Goal: Find specific page/section: Find specific page/section

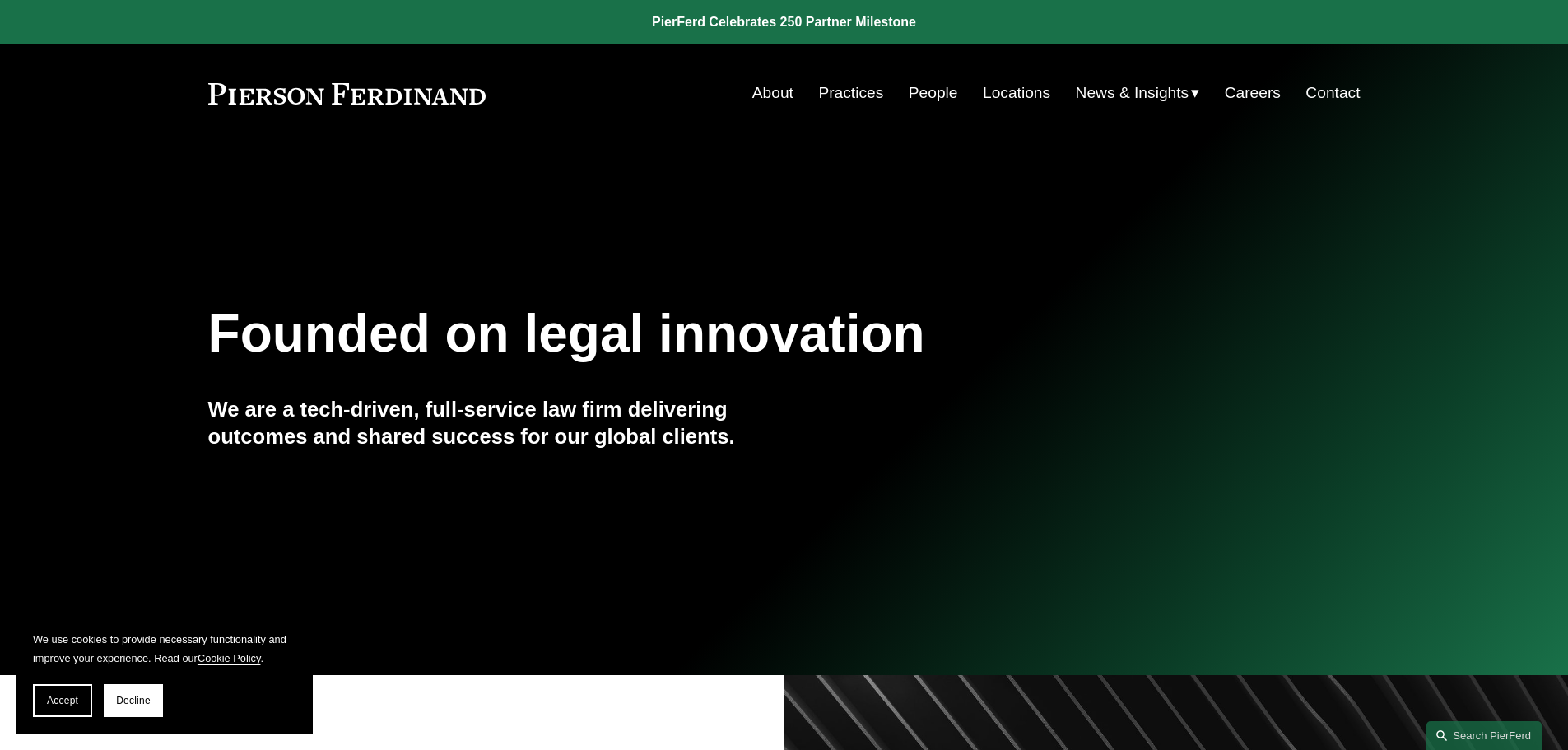
click at [925, 92] on link "People" at bounding box center [933, 93] width 50 height 32
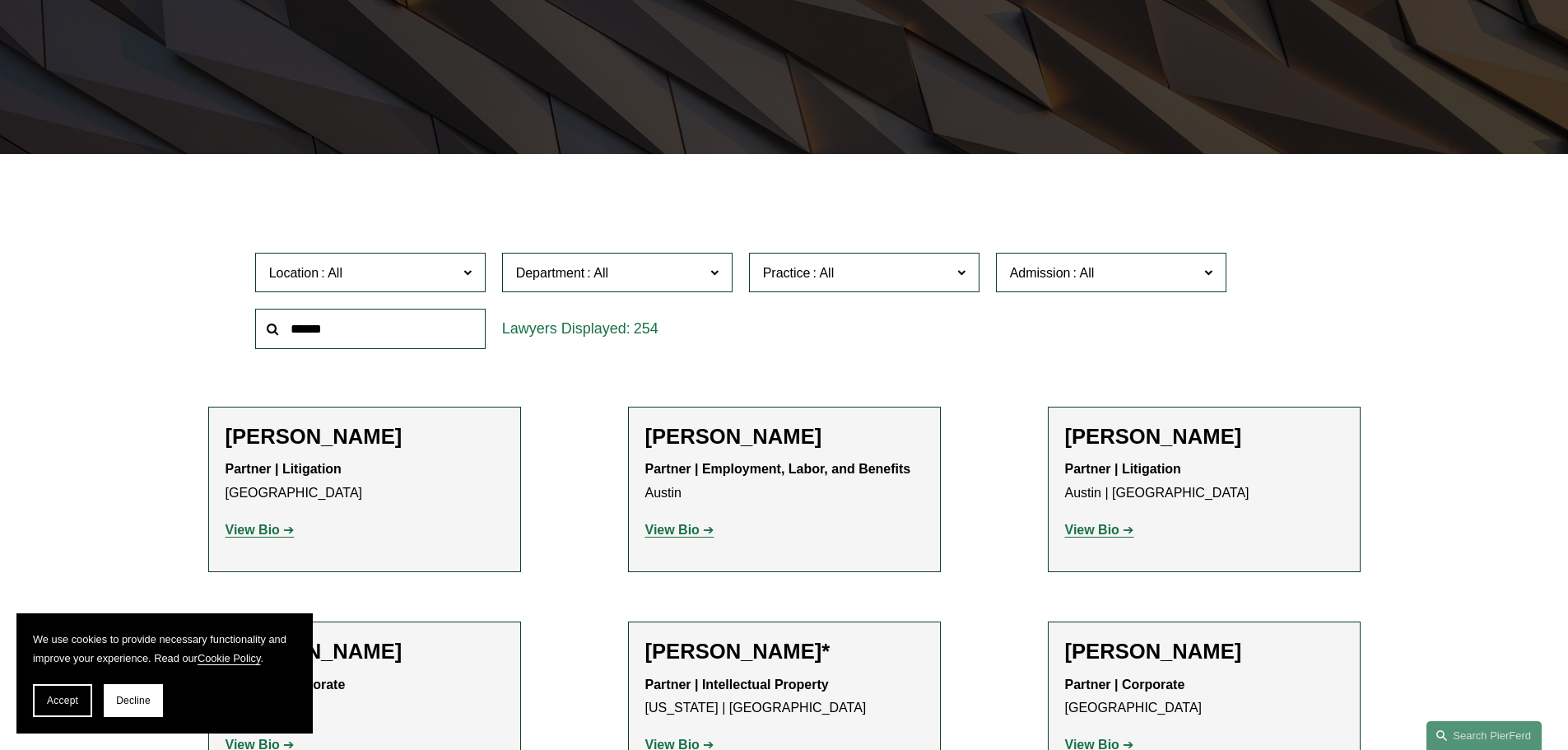
scroll to position [549, 0]
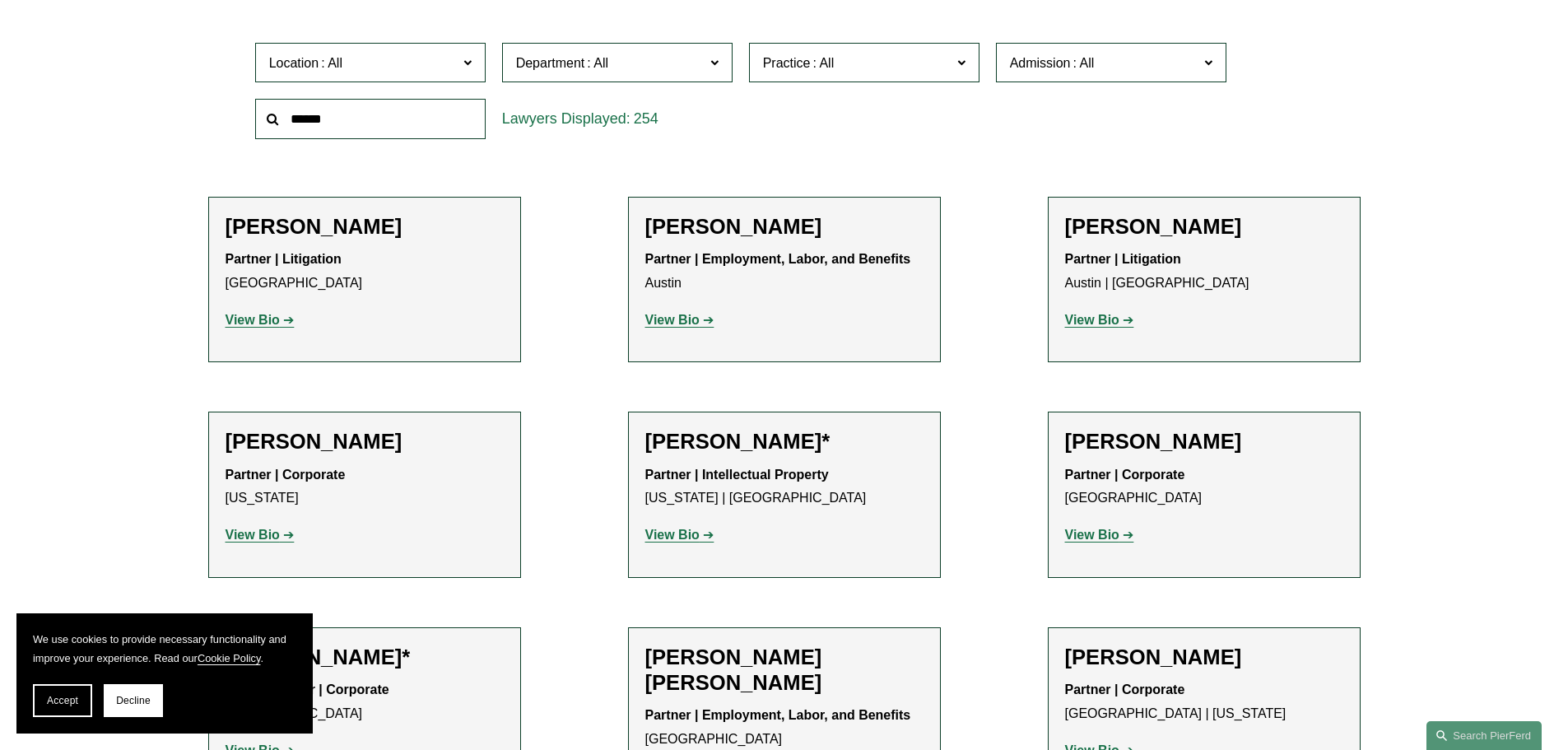
click at [400, 74] on span "Location" at bounding box center [363, 63] width 188 height 23
click at [0, 0] on link "[GEOGRAPHIC_DATA]" at bounding box center [0, 0] width 0 height 0
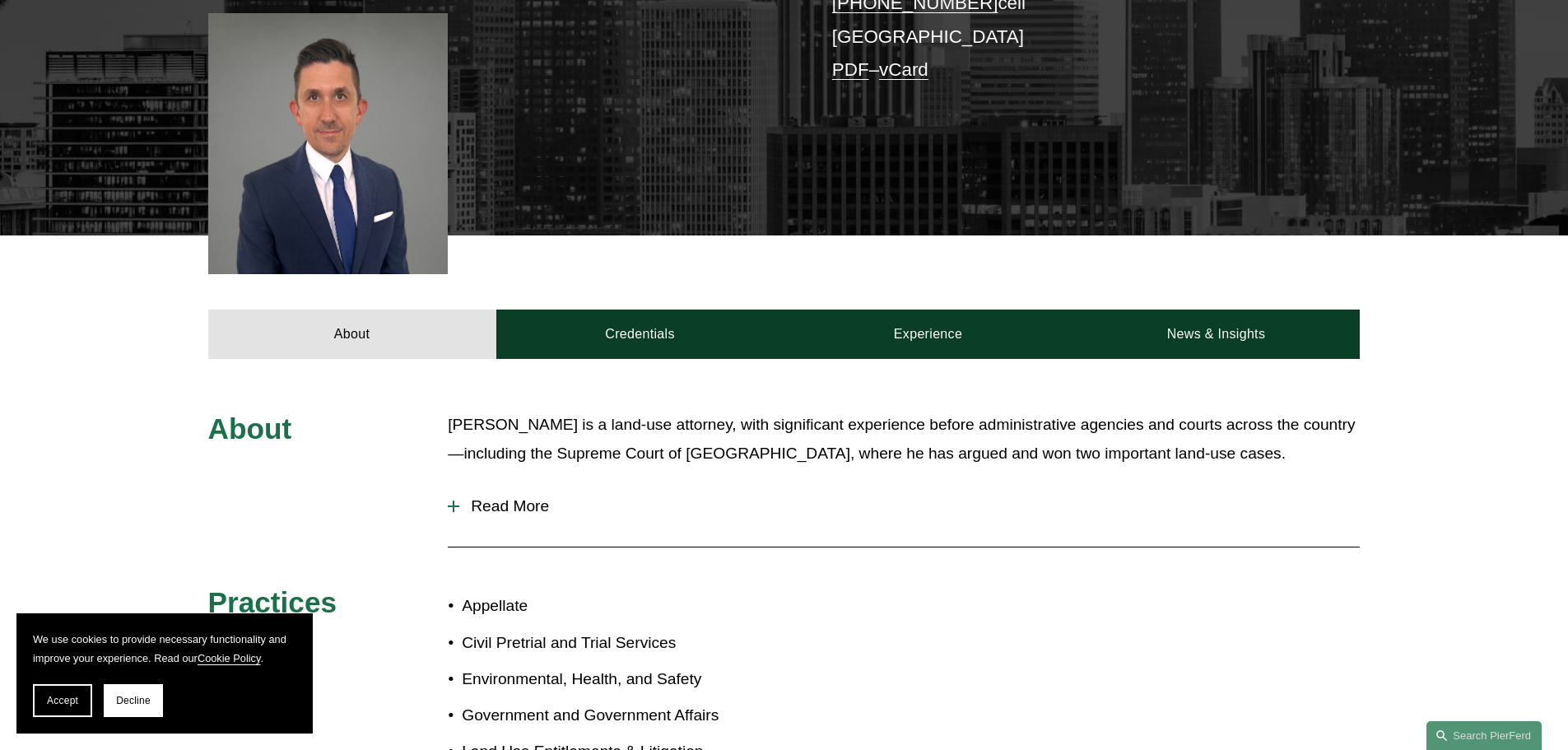
scroll to position [686, 0]
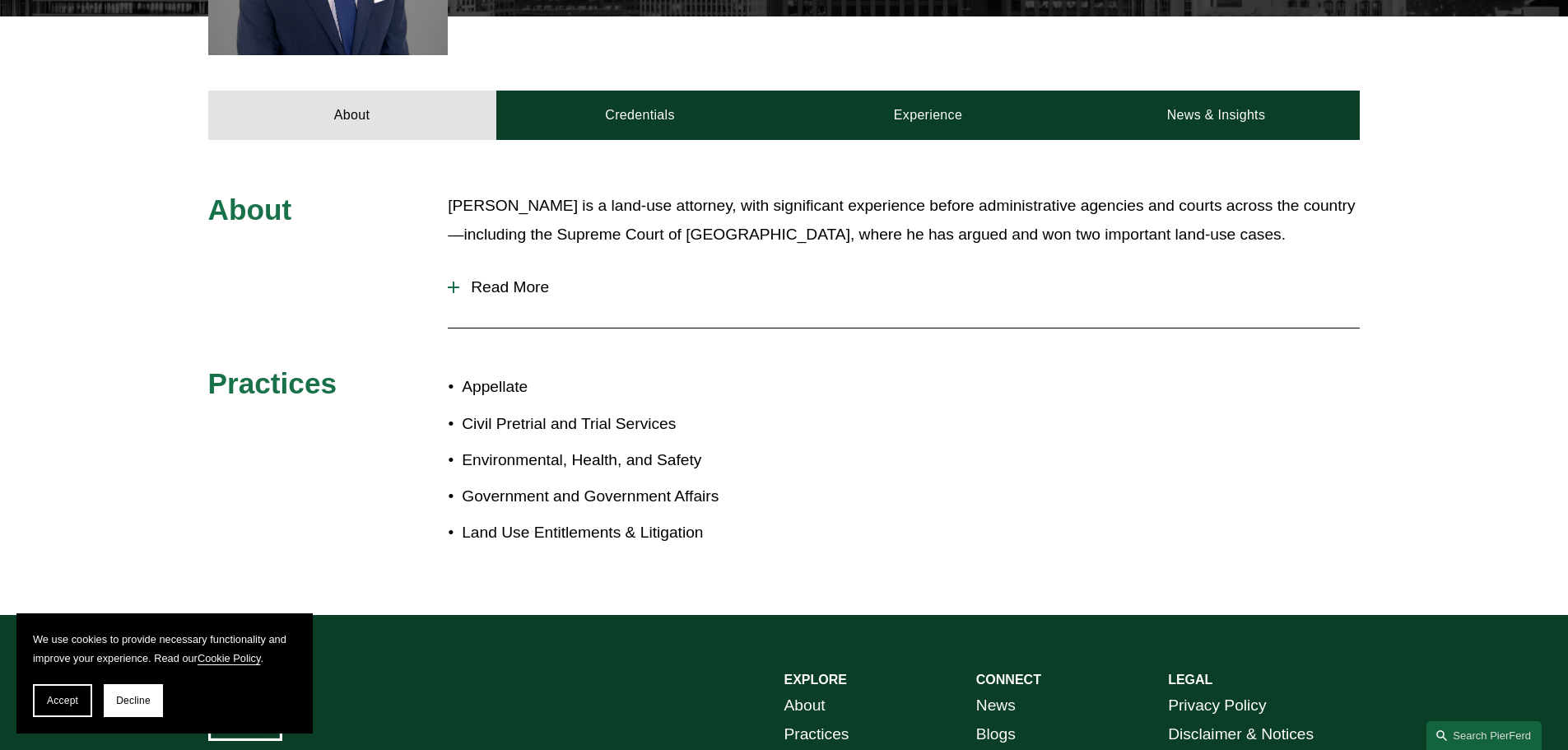
click at [501, 279] on span "Read More" at bounding box center [909, 288] width 900 height 18
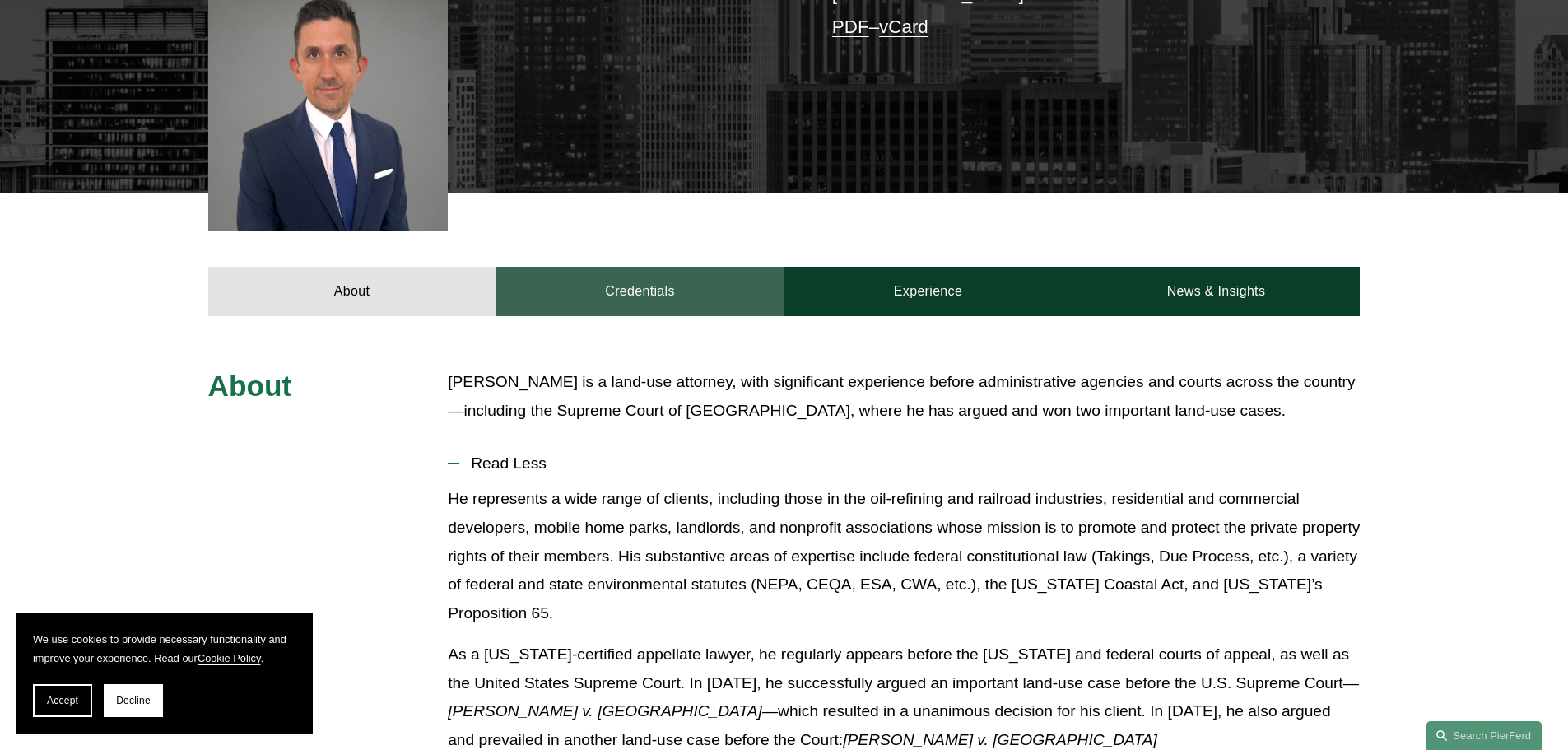
scroll to position [549, 0]
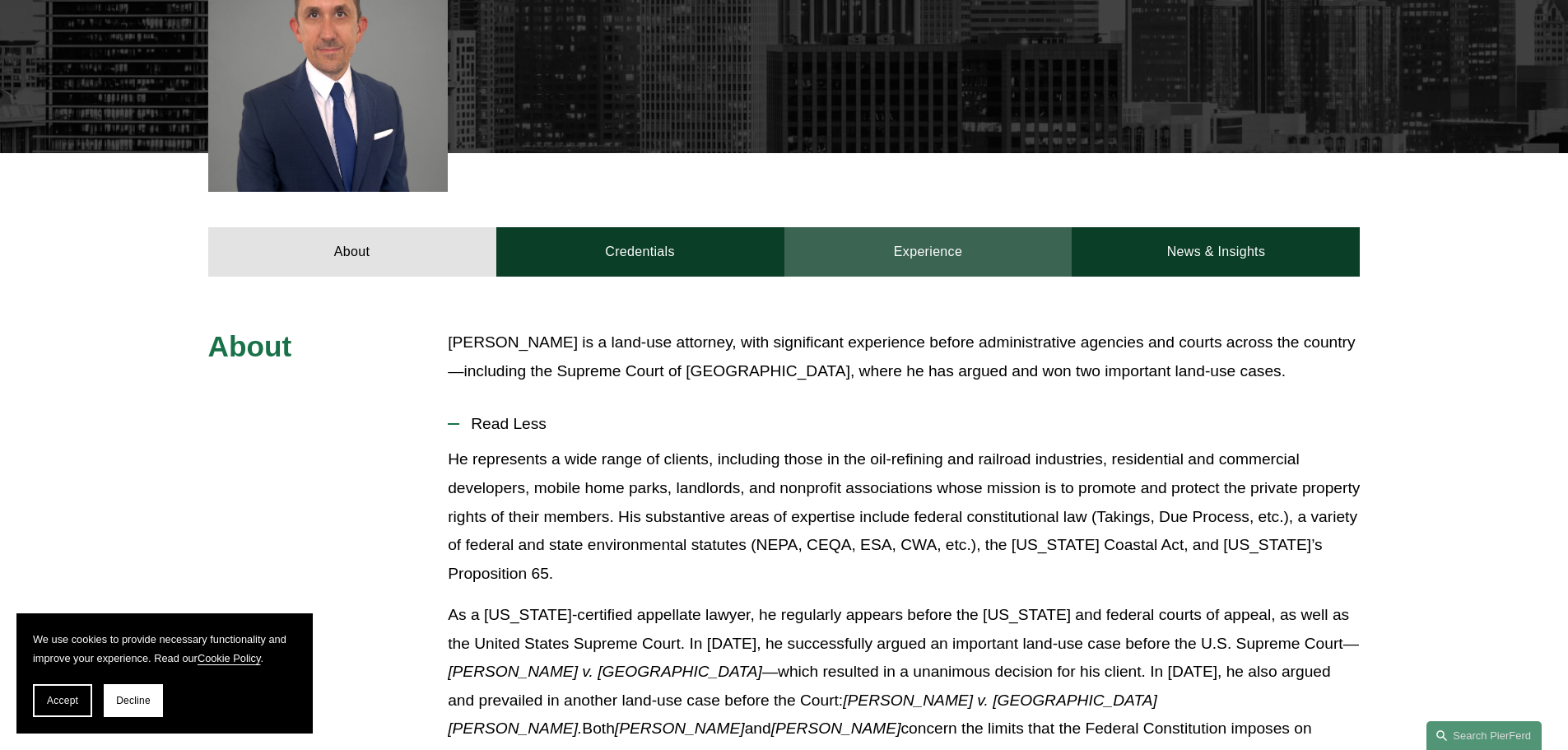
click at [932, 252] on link "Experience" at bounding box center [928, 252] width 288 height 50
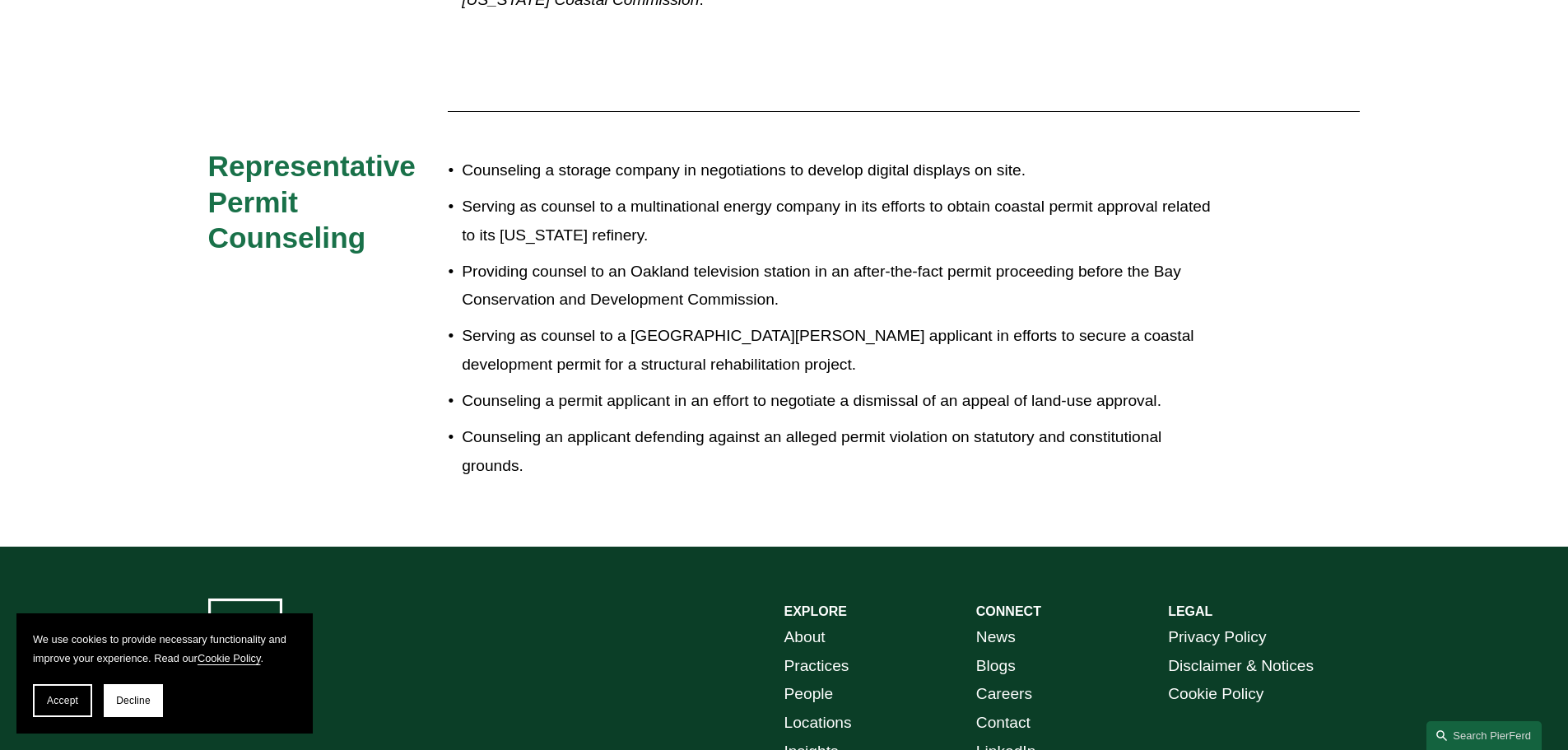
scroll to position [3562, 0]
